Goal: Information Seeking & Learning: Learn about a topic

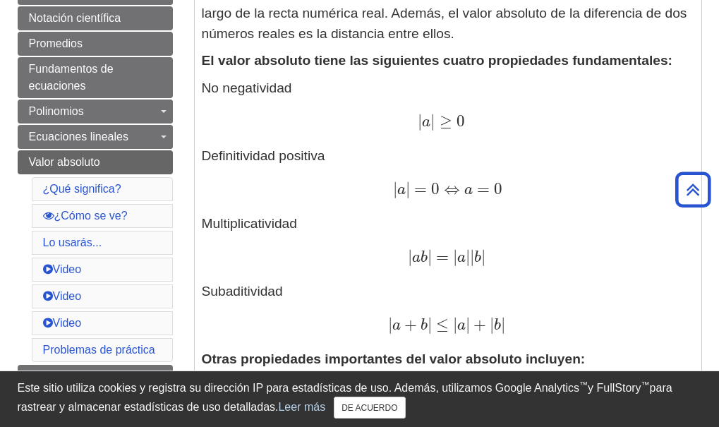
scroll to position [494, 0]
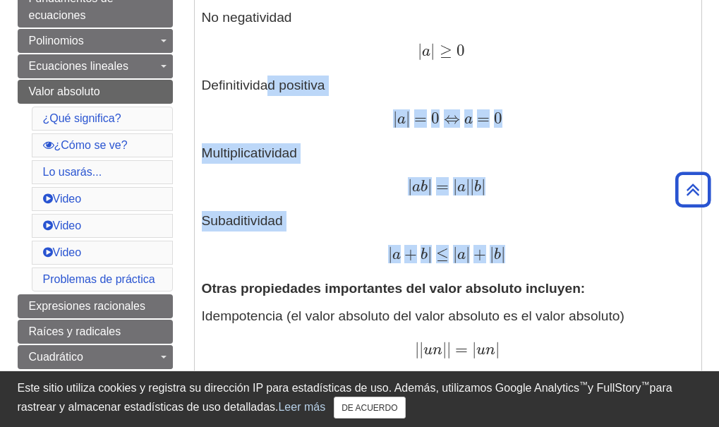
drag, startPoint x: 599, startPoint y: 262, endPoint x: 266, endPoint y: 95, distance: 372.9
click at [266, 95] on p "No negatividad | a | ≥ 0 | a | ≥ 0 Definitividad positiva | a | = 0 ⇔ a = 0 | a…" at bounding box center [448, 137] width 492 height 258
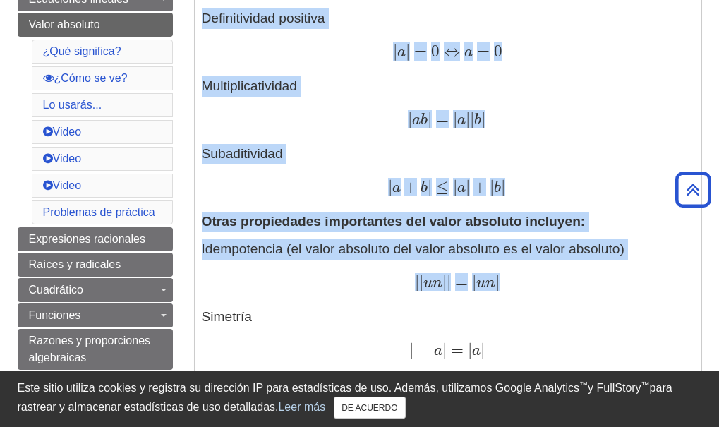
scroll to position [564, 0]
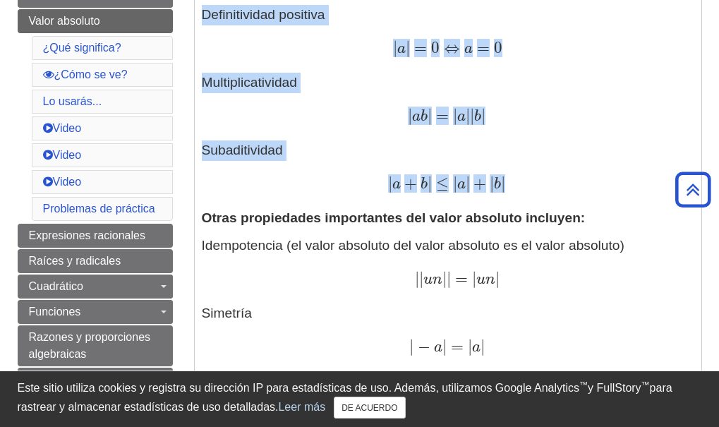
drag, startPoint x: 197, startPoint y: 148, endPoint x: 569, endPoint y: 179, distance: 373.8
click at [569, 179] on div "Definiciones: El valor absoluto (o módulo) | x | de un número real x es el valo…" at bounding box center [448, 313] width 507 height 1175
copy p "No negatividad | a | ≥ 0 | a | ≥ 0 Definitividad positiva | a | = 0 ⇔ a = 0 | a…"
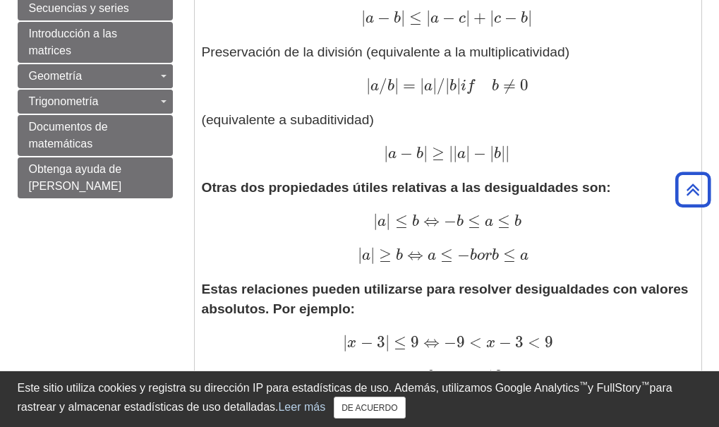
scroll to position [1129, 0]
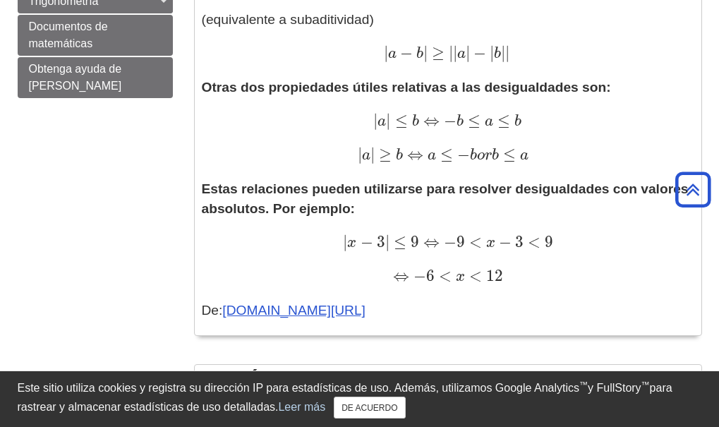
click at [608, 269] on div "⇔ − 6 < x < 12 ⇔ − 6 < x < 12" at bounding box center [448, 277] width 492 height 20
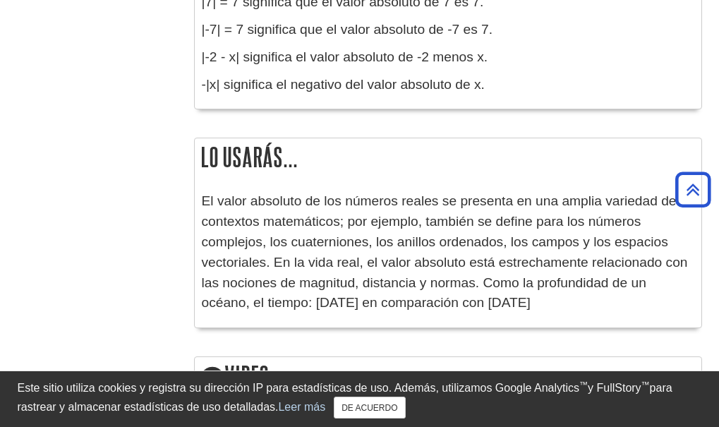
scroll to position [1905, 0]
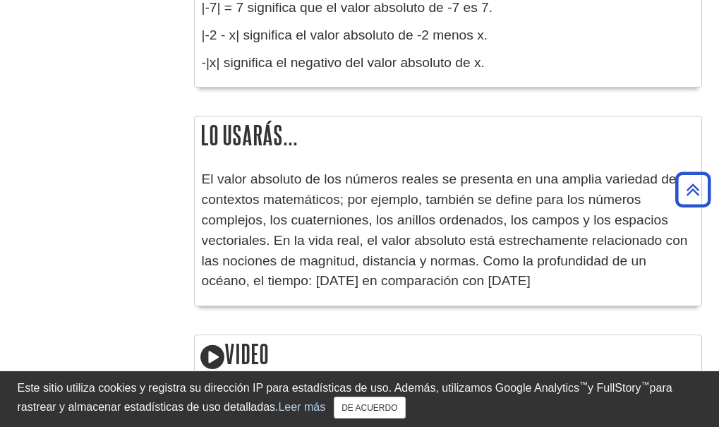
drag, startPoint x: 444, startPoint y: 262, endPoint x: 202, endPoint y: 159, distance: 263.6
click at [195, 158] on div "Lo usarás... El valor absoluto de los números reales se presenta en una amplia …" at bounding box center [448, 211] width 508 height 190
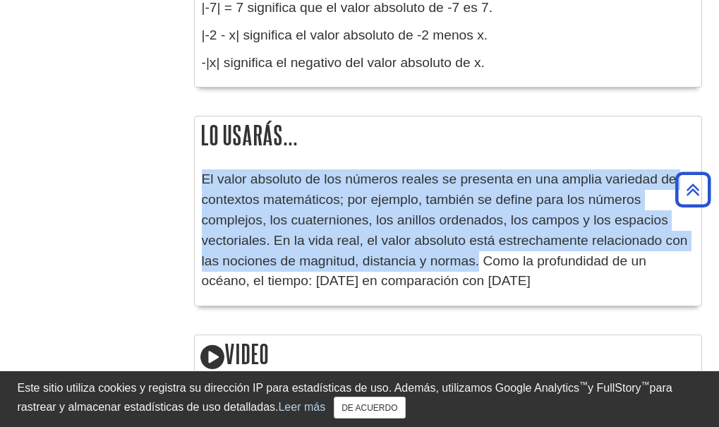
copy font "El valor absoluto de los números reales se presenta en una amplia variedad de c…"
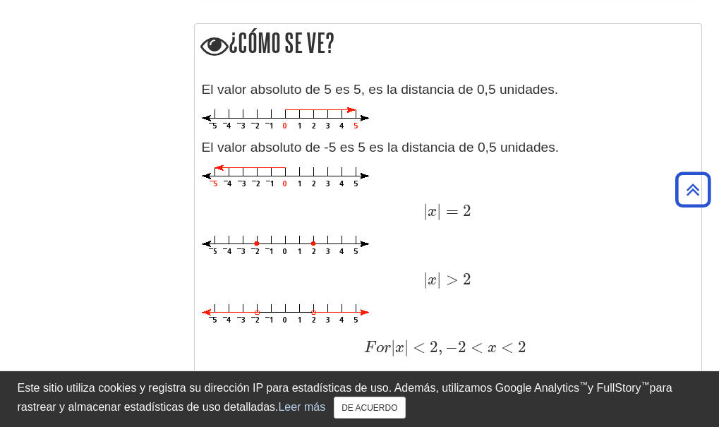
scroll to position [1482, 0]
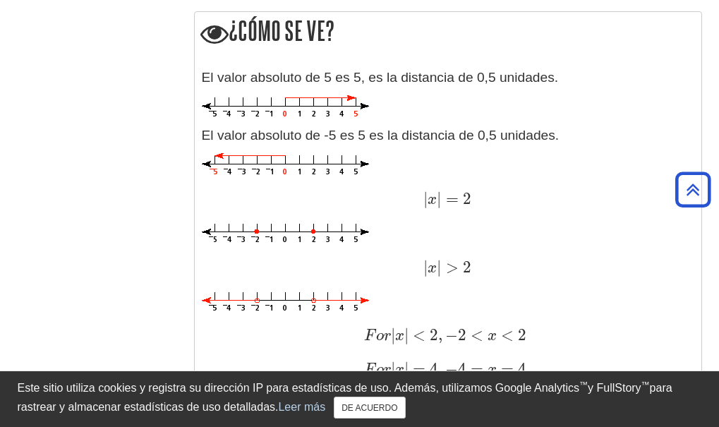
click at [223, 83] on font "El valor absoluto de 5 es 5, es la distancia de 0,5 unidades." at bounding box center [380, 77] width 357 height 15
